Goal: Transaction & Acquisition: Purchase product/service

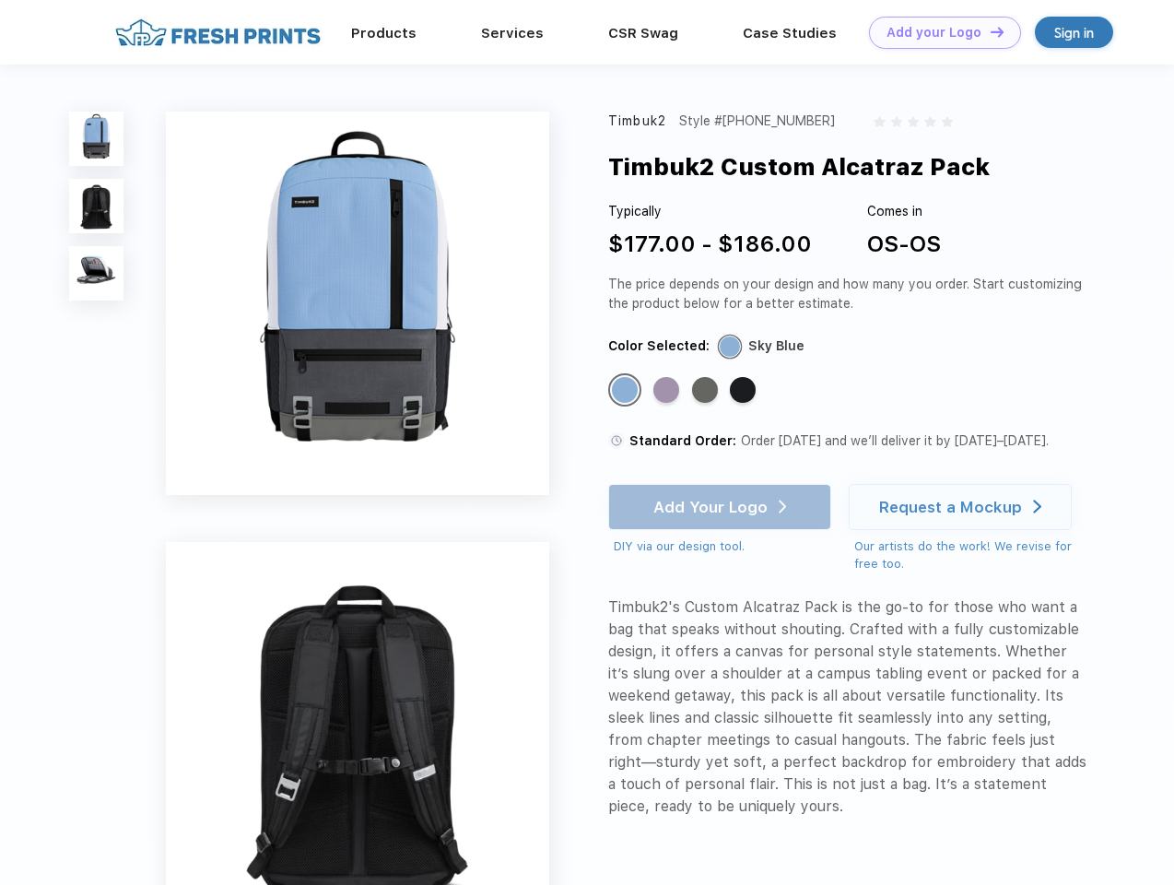
click at [938, 32] on link "Add your Logo Design Tool" at bounding box center [945, 33] width 152 height 32
click at [0, 0] on div "Design Tool" at bounding box center [0, 0] width 0 height 0
click at [989, 31] on link "Add your Logo Design Tool" at bounding box center [945, 33] width 152 height 32
click at [97, 138] on img at bounding box center [96, 138] width 54 height 54
click at [97, 206] on img at bounding box center [96, 206] width 54 height 54
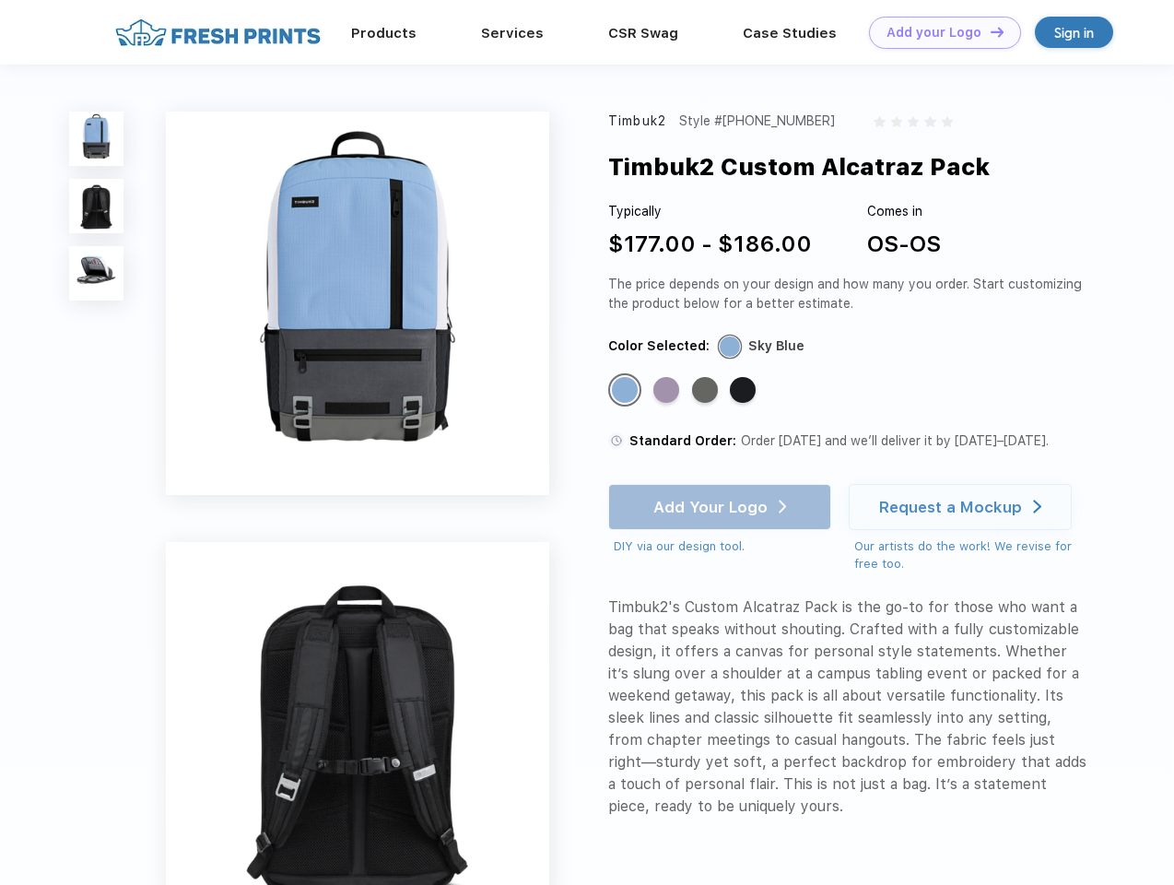
click at [97, 274] on img at bounding box center [96, 273] width 54 height 54
click at [627, 391] on div "Standard Color" at bounding box center [625, 390] width 26 height 26
click at [668, 391] on div "Standard Color" at bounding box center [666, 390] width 26 height 26
click at [707, 391] on div "Standard Color" at bounding box center [705, 390] width 26 height 26
click at [745, 391] on div "Standard Color" at bounding box center [743, 390] width 26 height 26
